Goal: Find contact information: Find contact information

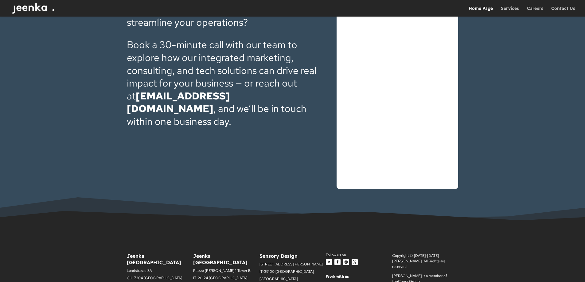
scroll to position [2036, 0]
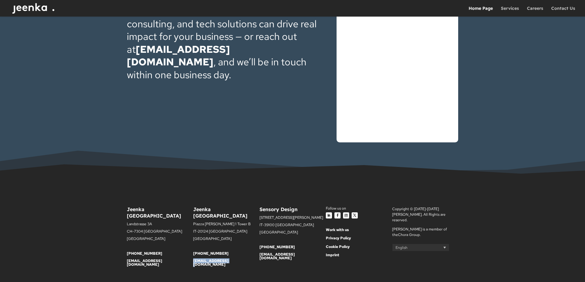
drag, startPoint x: 213, startPoint y: 250, endPoint x: 193, endPoint y: 250, distance: 20.0
click at [193, 259] on p "[EMAIL_ADDRESS][DOMAIN_NAME]" at bounding box center [226, 262] width 66 height 7
copy link "[EMAIL_ADDRESS][DOMAIN_NAME]"
click at [227, 253] on div "Jeenka [GEOGRAPHIC_DATA] [STREET_ADDRESS][PERSON_NAME] [PHONE_NUMBER] [EMAIL_AD…" at bounding box center [226, 239] width 66 height 66
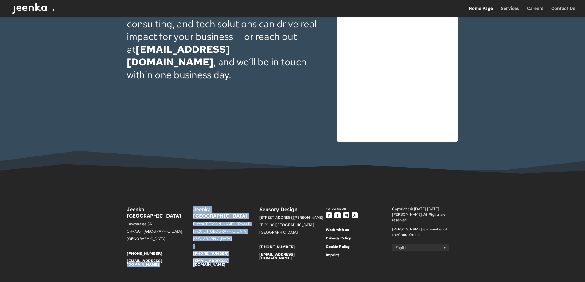
drag, startPoint x: 229, startPoint y: 249, endPoint x: 192, endPoint y: 250, distance: 36.6
click at [192, 250] on div "Jeenka [GEOGRAPHIC_DATA] [STREET_ADDRESS] [PHONE_NUMBER] [EMAIL_ADDRESS][DOMAIN…" at bounding box center [293, 239] width 332 height 83
click at [199, 254] on div "Jeenka [GEOGRAPHIC_DATA] [STREET_ADDRESS][PERSON_NAME] [PHONE_NUMBER] [EMAIL_AD…" at bounding box center [226, 239] width 66 height 66
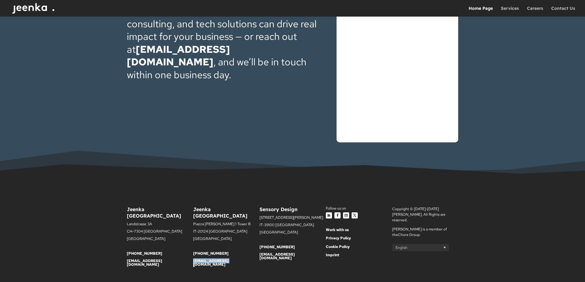
drag, startPoint x: 230, startPoint y: 249, endPoint x: 193, endPoint y: 248, distance: 36.8
click at [193, 259] on p "[EMAIL_ADDRESS][DOMAIN_NAME]" at bounding box center [226, 262] width 66 height 7
copy link "[EMAIL_ADDRESS][DOMAIN_NAME]"
